Goal: Information Seeking & Learning: Understand process/instructions

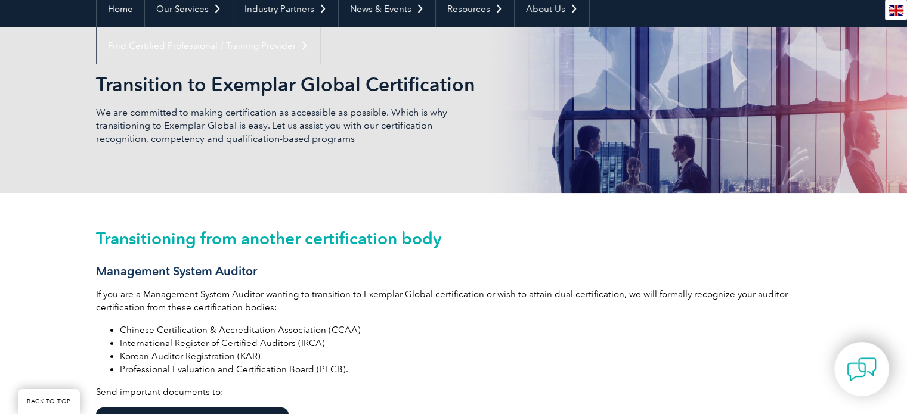
scroll to position [298, 0]
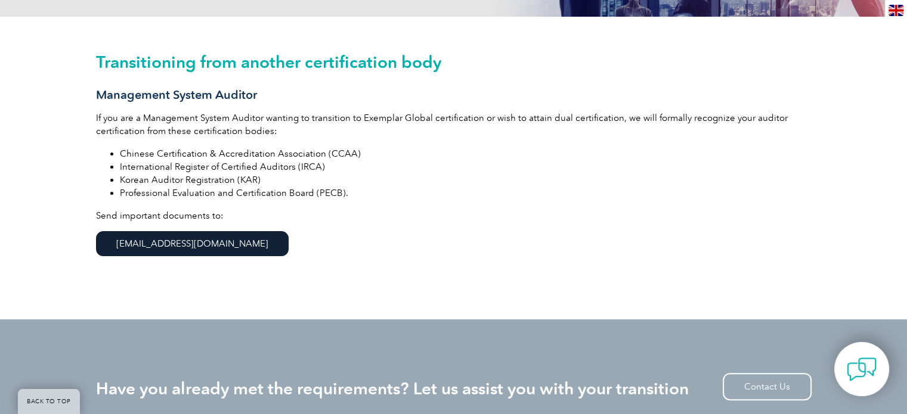
click at [337, 239] on p "Send important documents to: [EMAIL_ADDRESS][DOMAIN_NAME]" at bounding box center [454, 238] width 716 height 59
click at [339, 222] on p "Send important documents to: [EMAIL_ADDRESS][DOMAIN_NAME]" at bounding box center [454, 238] width 716 height 59
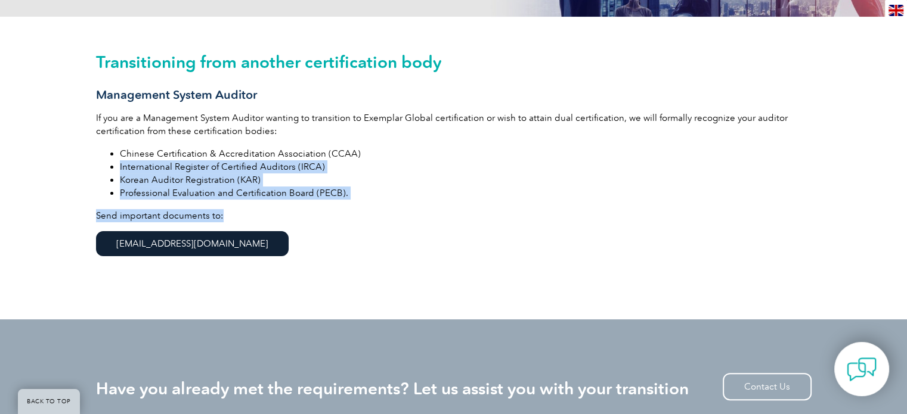
drag, startPoint x: 255, startPoint y: 209, endPoint x: 109, endPoint y: 172, distance: 150.0
click at [109, 172] on div "Transitioning from another certification body Management System Auditor If you …" at bounding box center [454, 168] width 716 height 303
click at [108, 172] on ul "Chinese Certification & Accreditation Association (CCAA) International Register…" at bounding box center [454, 173] width 716 height 52
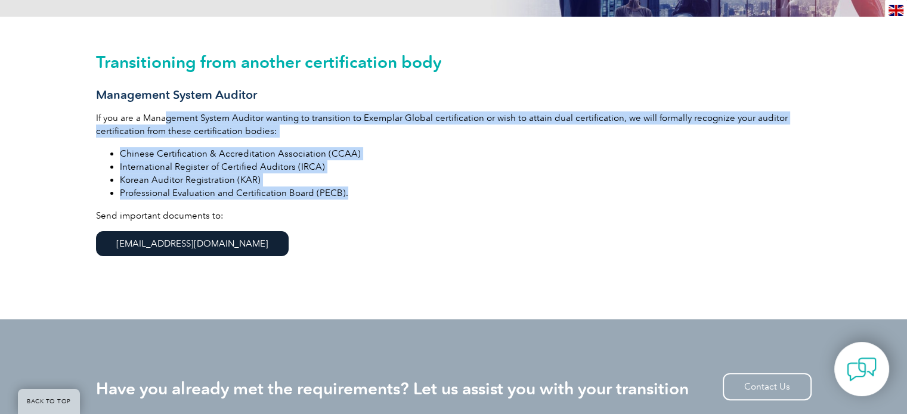
drag, startPoint x: 166, startPoint y: 107, endPoint x: 468, endPoint y: 194, distance: 314.2
click at [468, 194] on div "Transitioning from another certification body Management System Auditor If you …" at bounding box center [454, 168] width 716 height 303
click at [469, 194] on li "Professional Evaluation and Certification Board (PECB)." at bounding box center [466, 193] width 692 height 13
click at [468, 194] on li "Professional Evaluation and Certification Board (PECB)." at bounding box center [466, 193] width 692 height 13
click at [459, 196] on li "Professional Evaluation and Certification Board (PECB)." at bounding box center [466, 193] width 692 height 13
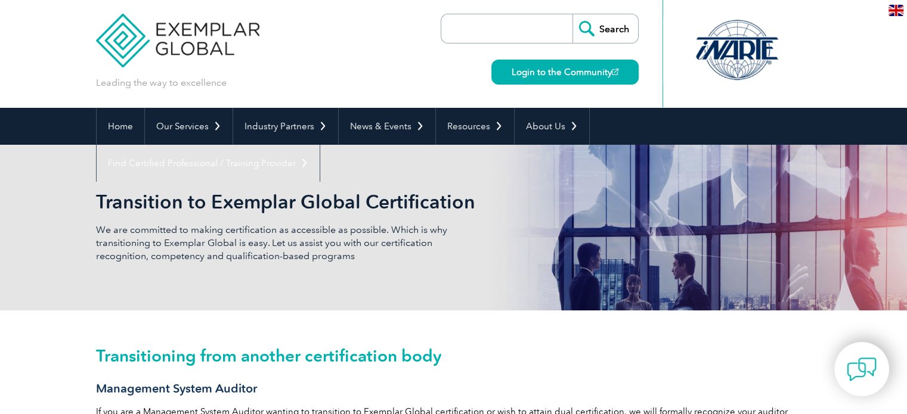
scroll to position [0, 0]
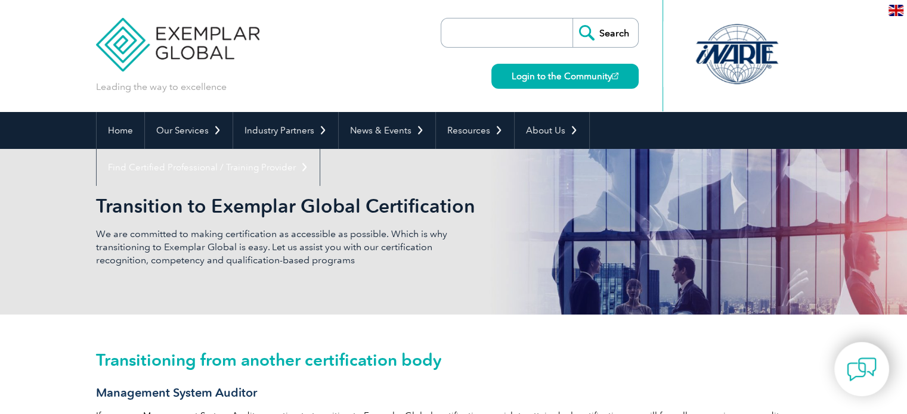
drag, startPoint x: 308, startPoint y: 236, endPoint x: 427, endPoint y: 255, distance: 120.7
click at [427, 256] on div "Transition to Exemplar Global Certification We are committed to making certific…" at bounding box center [453, 232] width 907 height 166
click at [427, 255] on p "We are committed to making certification as accessible as possible. Which is wh…" at bounding box center [275, 247] width 358 height 39
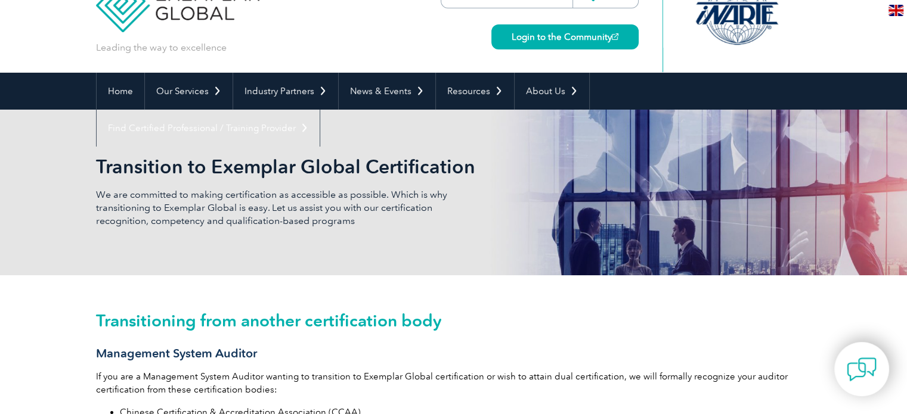
scroll to position [179, 0]
